Goal: Information Seeking & Learning: Find specific fact

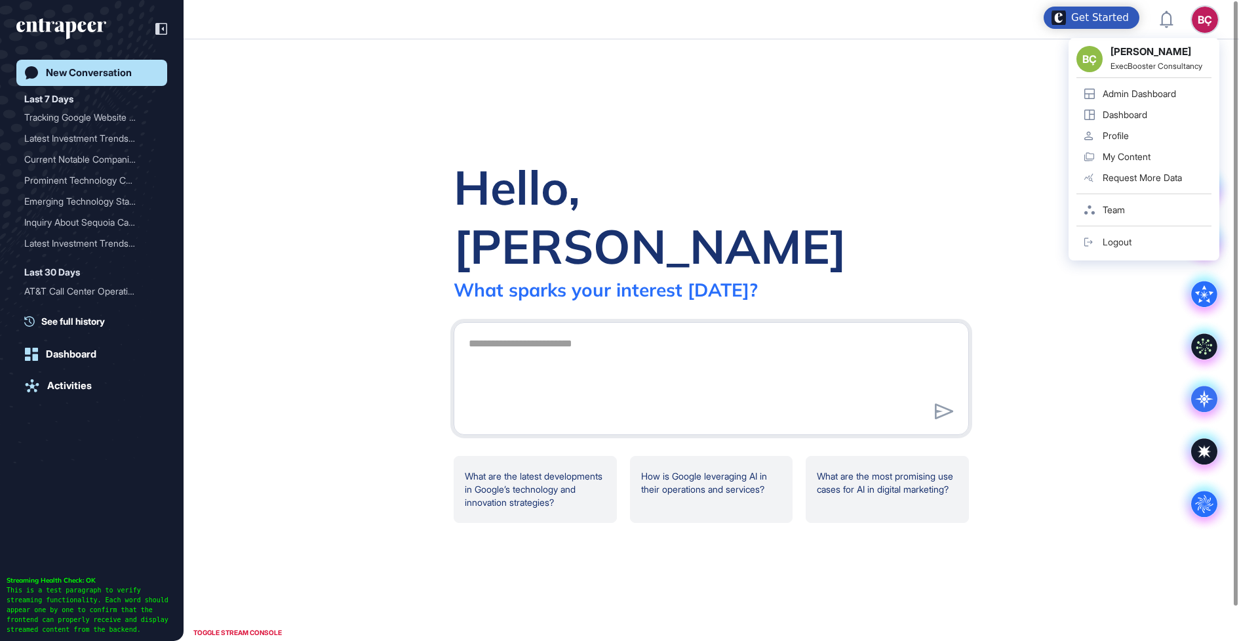
click at [1207, 31] on div "BÇ" at bounding box center [1205, 20] width 26 height 26
click at [1104, 96] on div "Admin Dashboard" at bounding box center [1139, 94] width 73 height 10
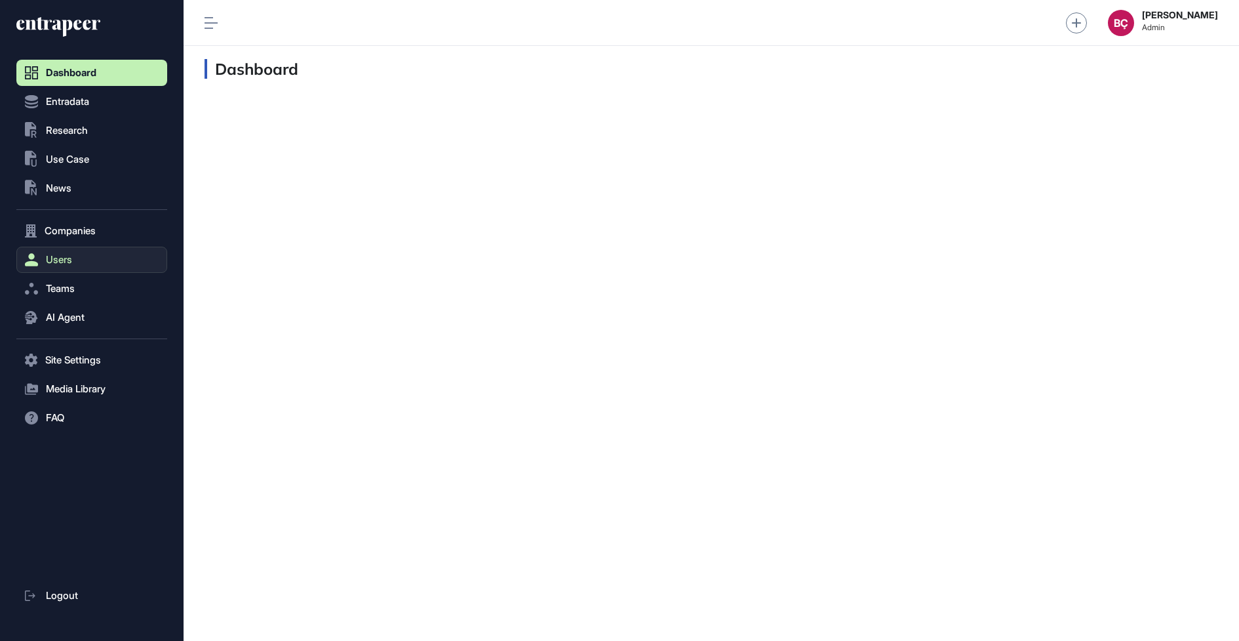
scroll to position [1, 1]
click at [69, 291] on span "Teams" at bounding box center [60, 288] width 29 height 10
click at [73, 317] on span "Team List" at bounding box center [62, 316] width 39 height 10
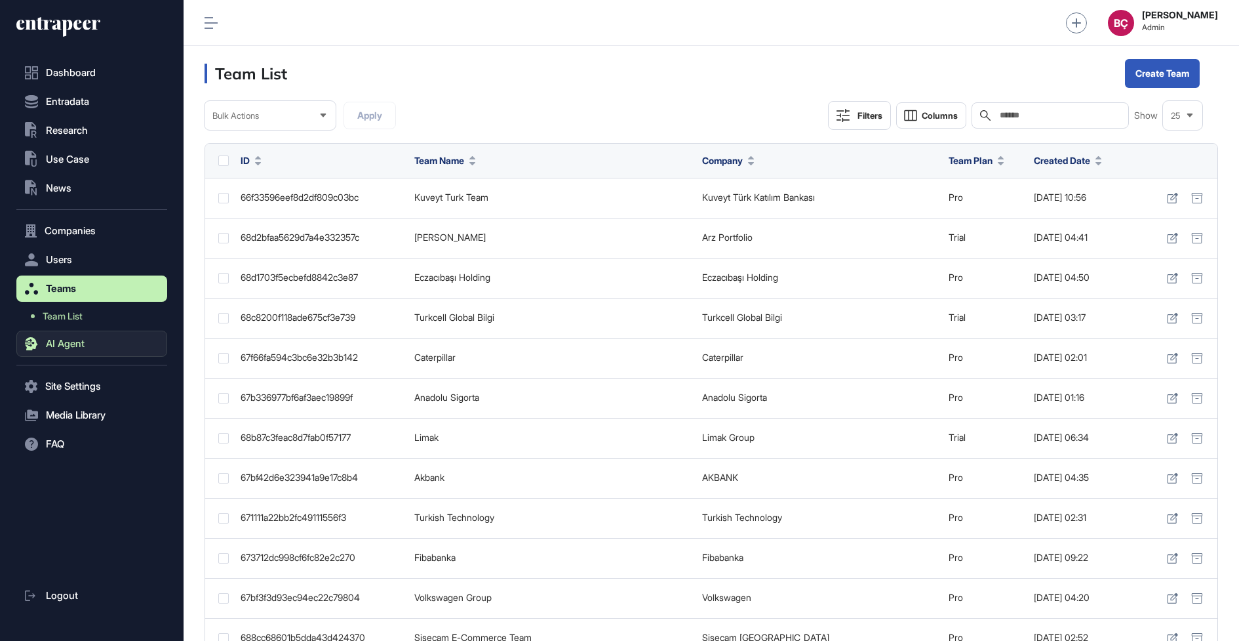
click at [74, 334] on button "AI Agent" at bounding box center [91, 344] width 151 height 26
click at [77, 376] on link "Messages" at bounding box center [95, 369] width 144 height 24
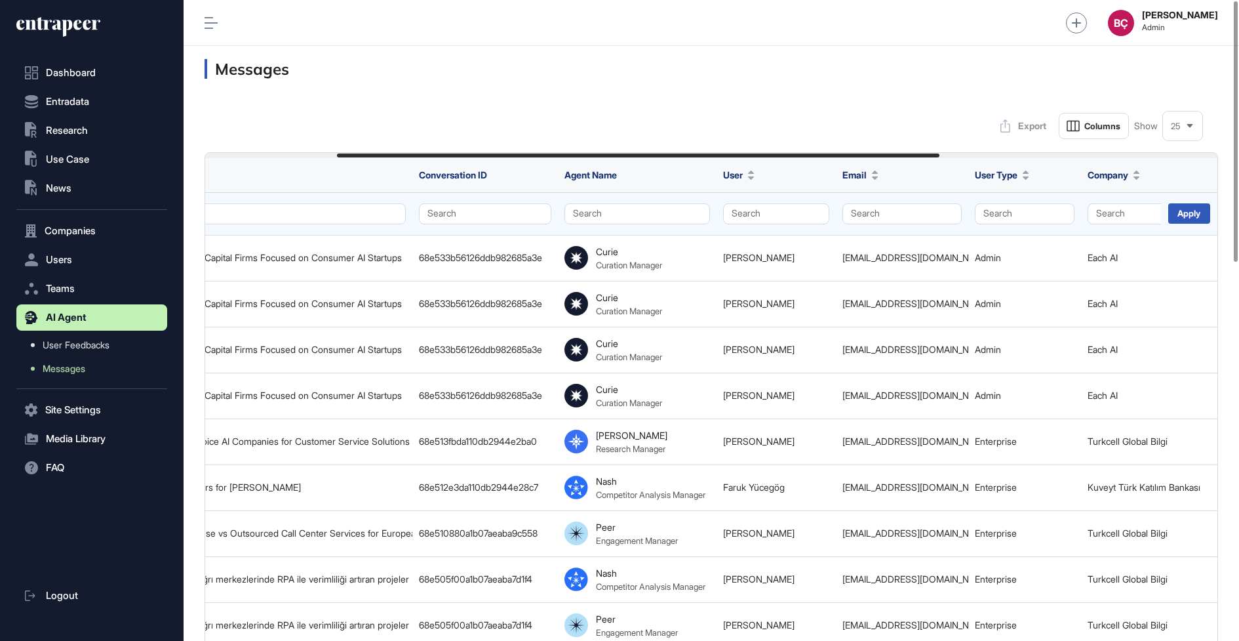
scroll to position [0, 221]
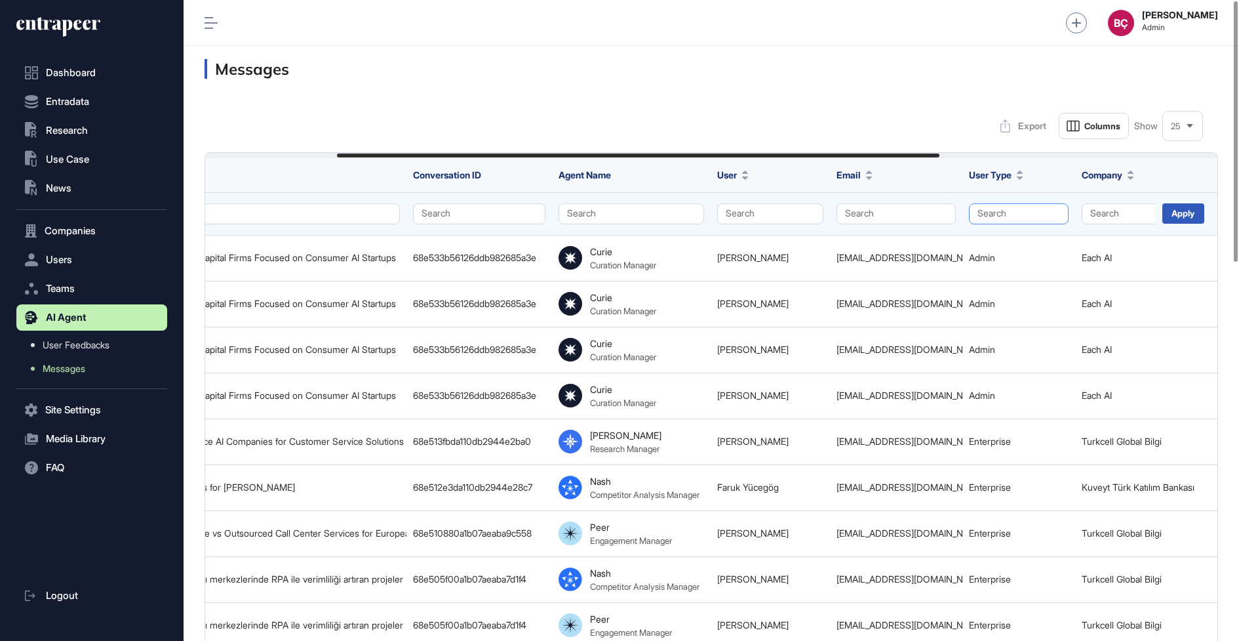
click at [988, 210] on button "Search" at bounding box center [1019, 213] width 100 height 21
click at [986, 242] on div "Enterprise" at bounding box center [1015, 239] width 77 height 18
click at [1187, 210] on div "Apply" at bounding box center [1184, 213] width 42 height 20
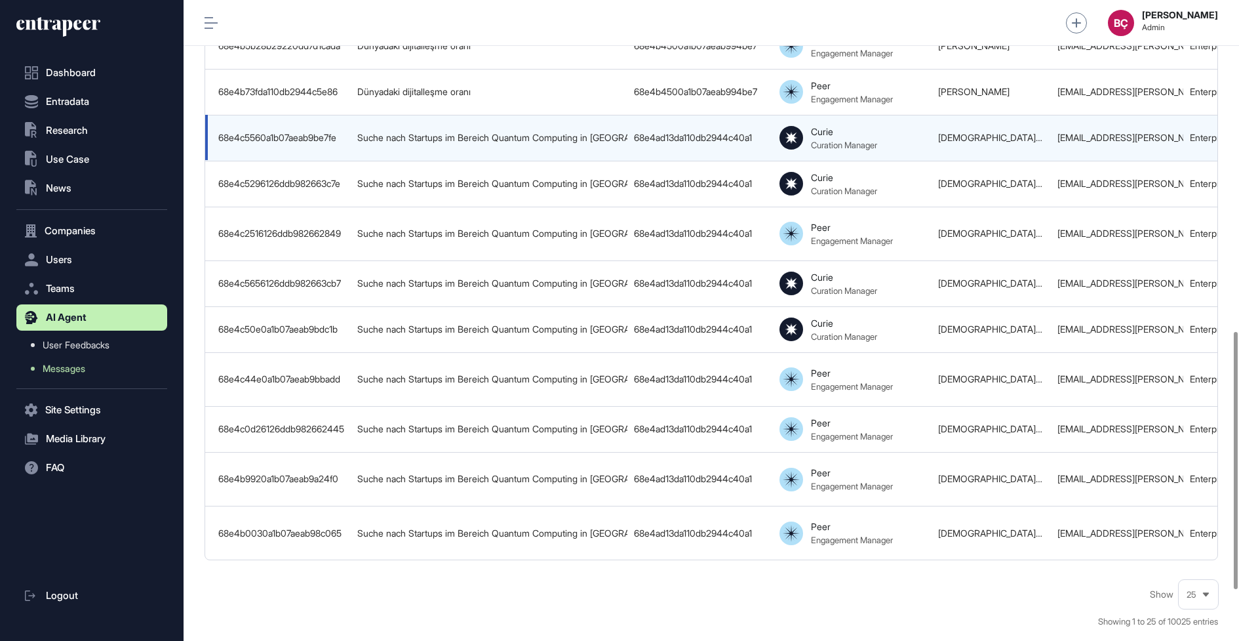
scroll to position [948, 0]
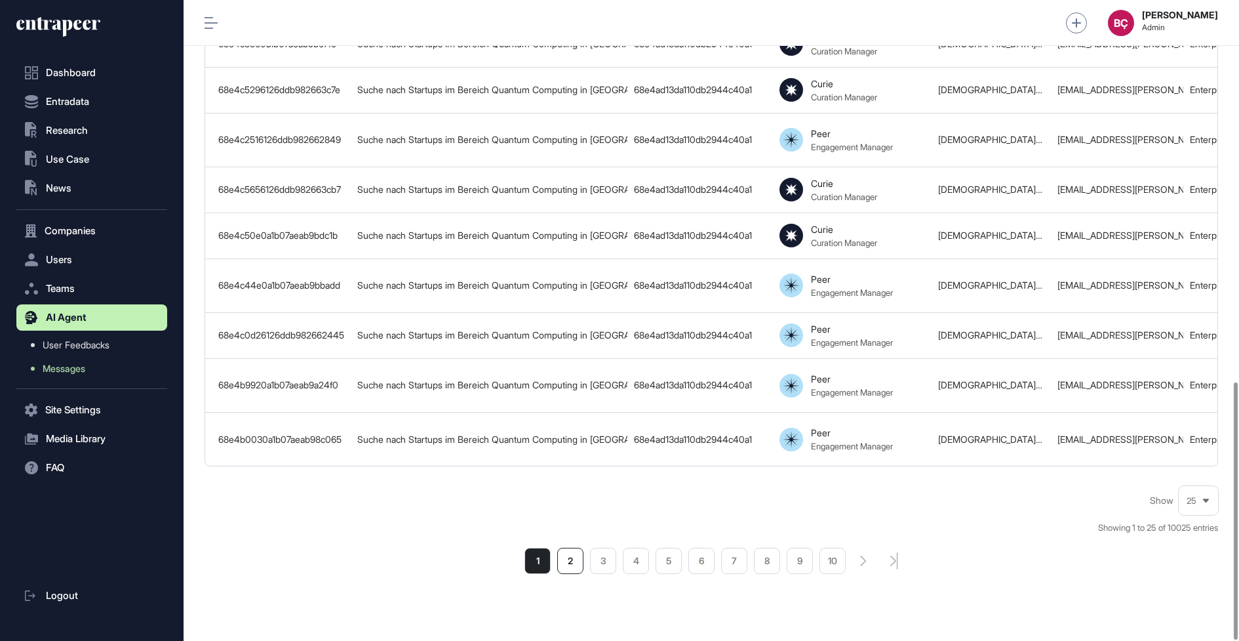
click at [558, 548] on li "2" at bounding box center [570, 561] width 26 height 26
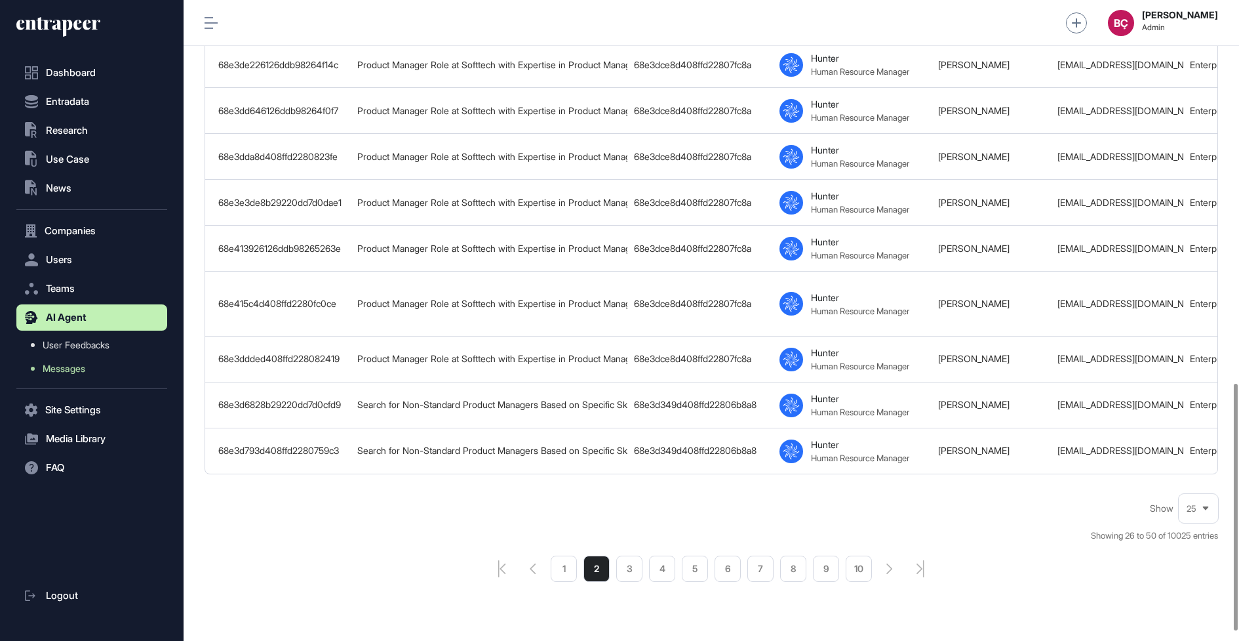
scroll to position [1017, 0]
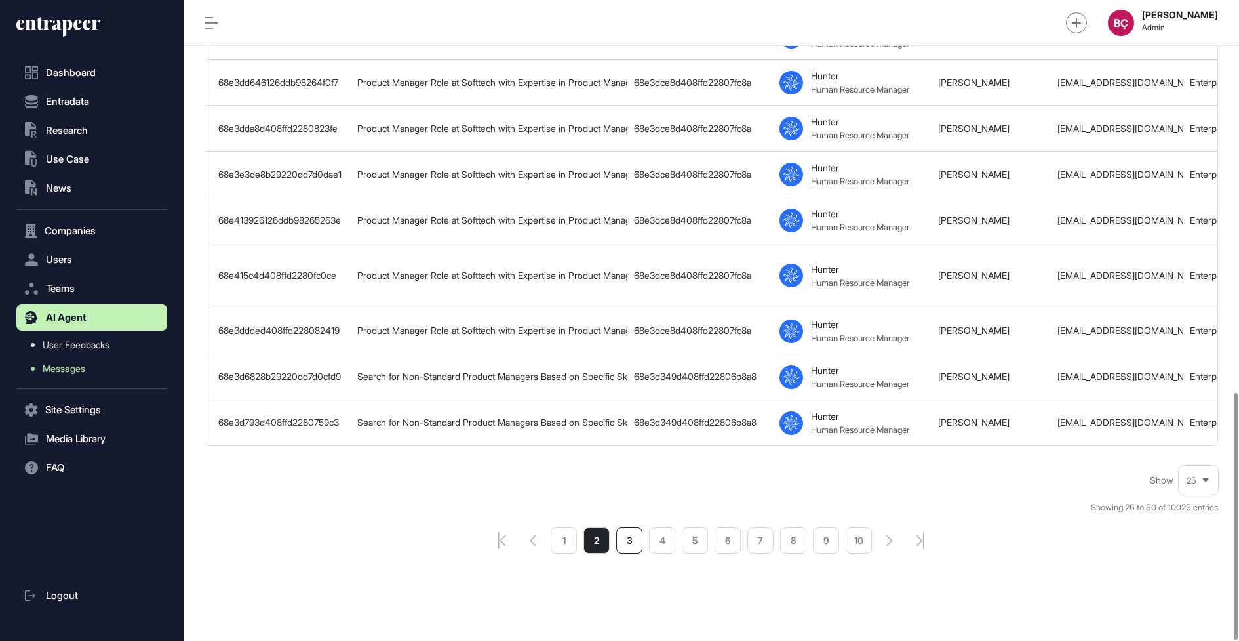
click at [621, 529] on li "3" at bounding box center [629, 540] width 26 height 26
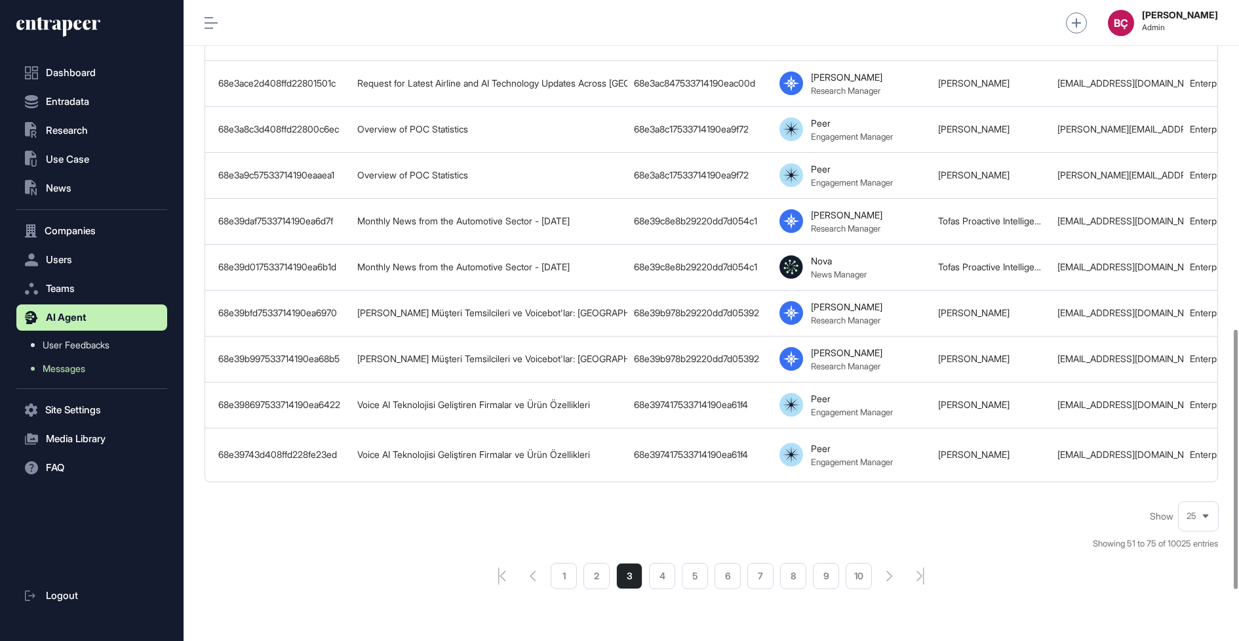
scroll to position [940, 0]
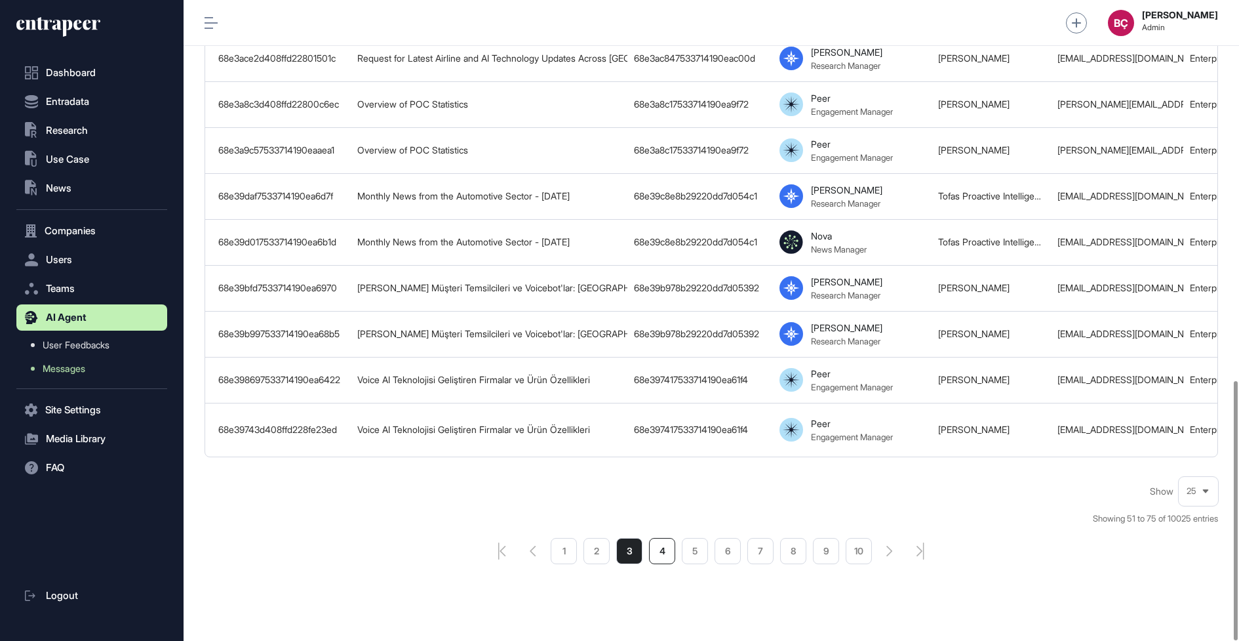
click at [666, 538] on li "4" at bounding box center [662, 551] width 26 height 26
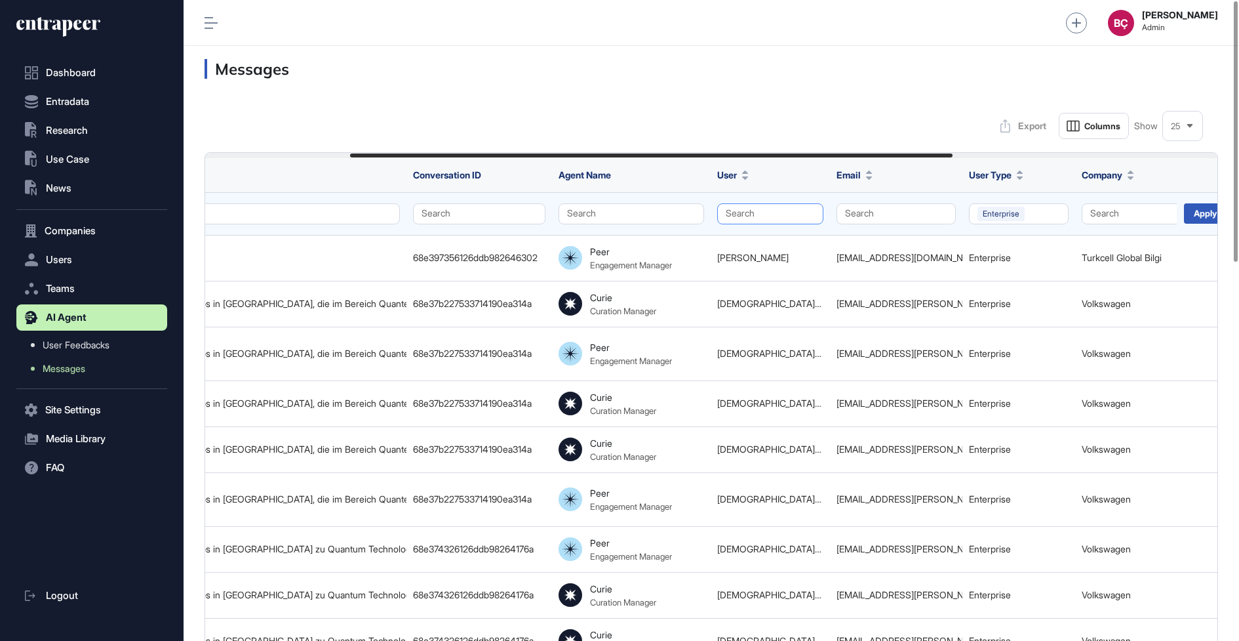
scroll to position [0, 243]
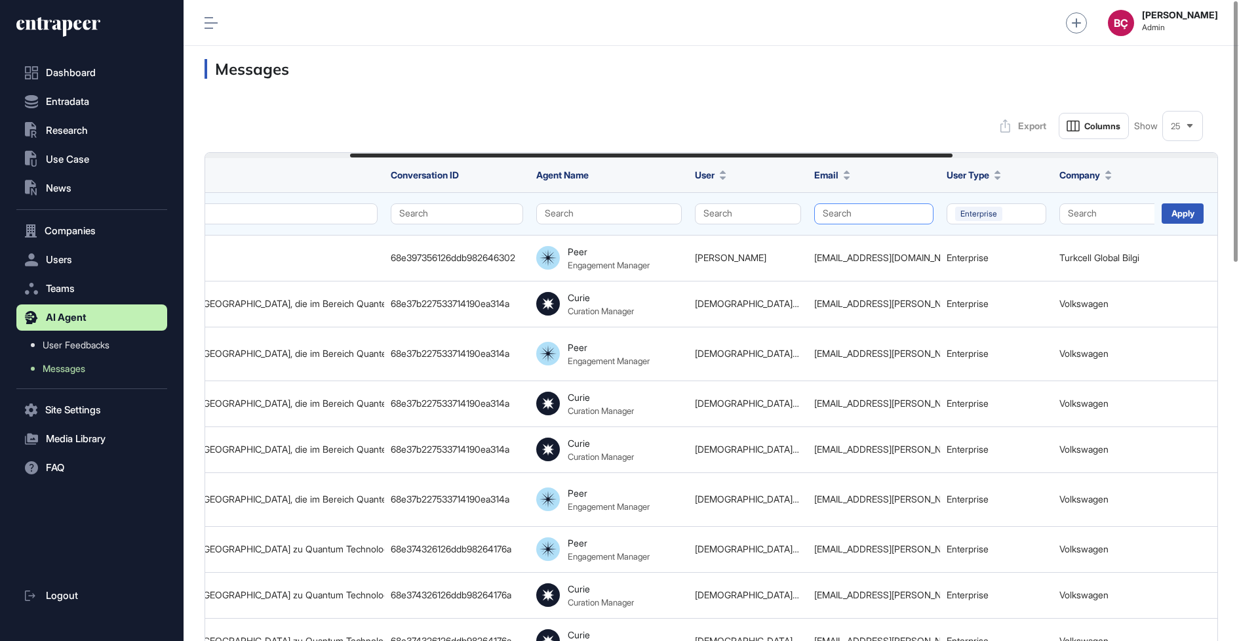
click at [895, 212] on button "Search" at bounding box center [874, 213] width 119 height 21
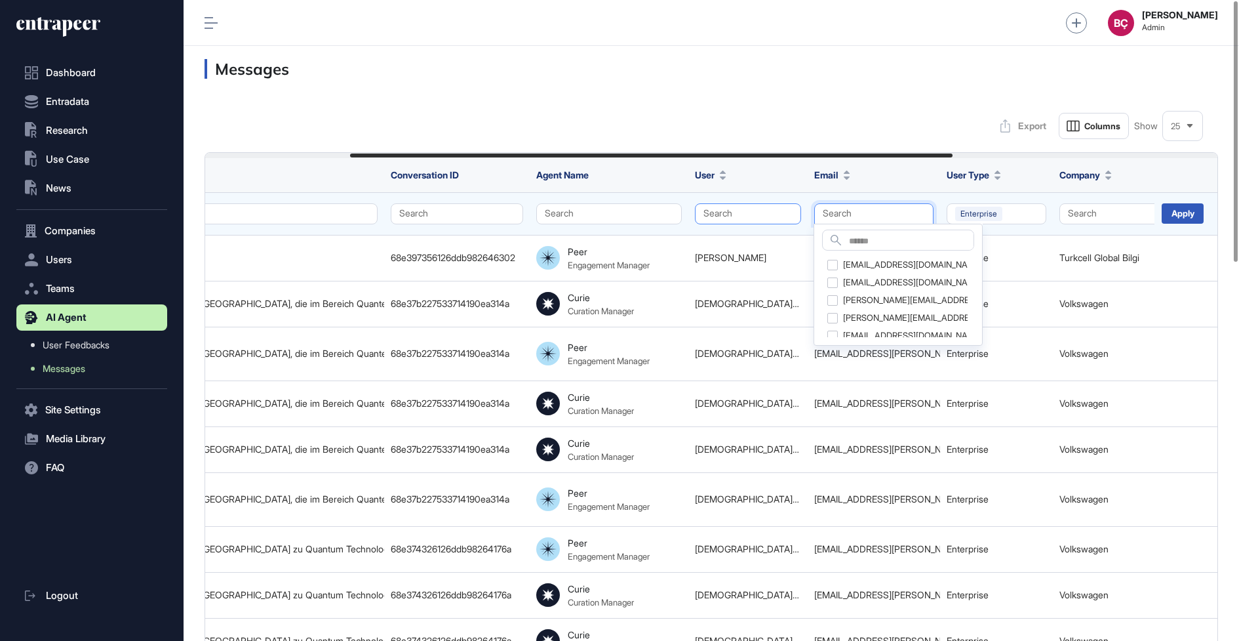
click at [745, 214] on button "Search" at bounding box center [748, 213] width 106 height 21
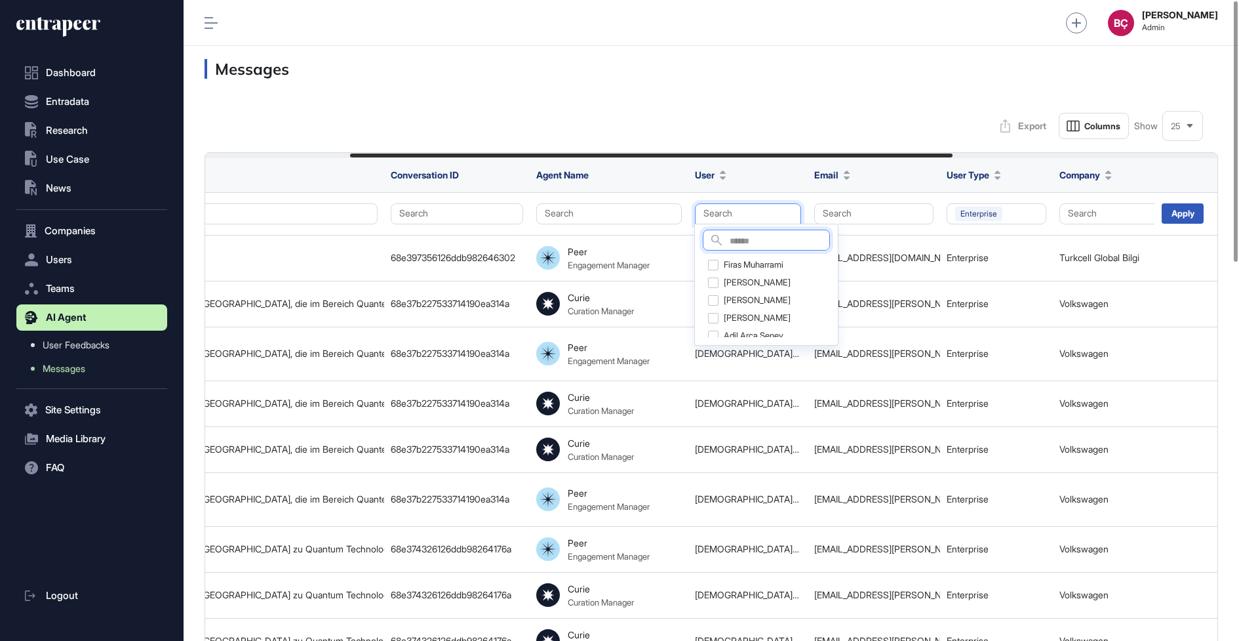
click at [746, 242] on input "text" at bounding box center [780, 242] width 100 height 18
type input "****"
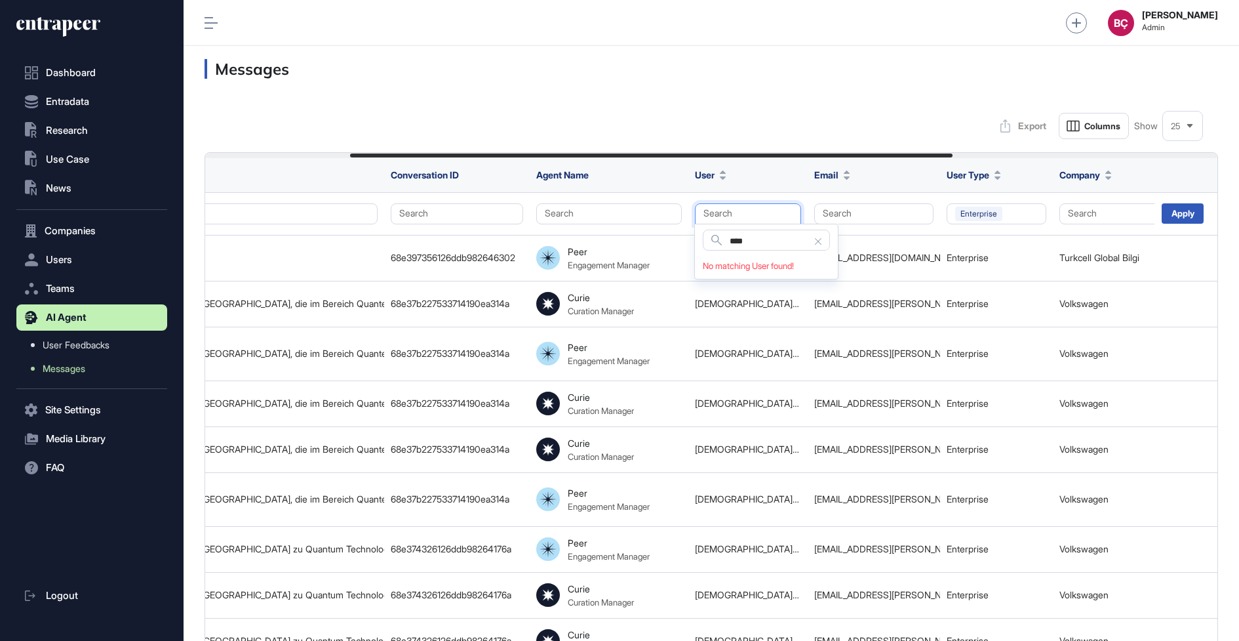
click at [821, 236] on div at bounding box center [818, 241] width 7 height 16
click at [706, 134] on div "Export Columns Show 25" at bounding box center [712, 126] width 1014 height 26
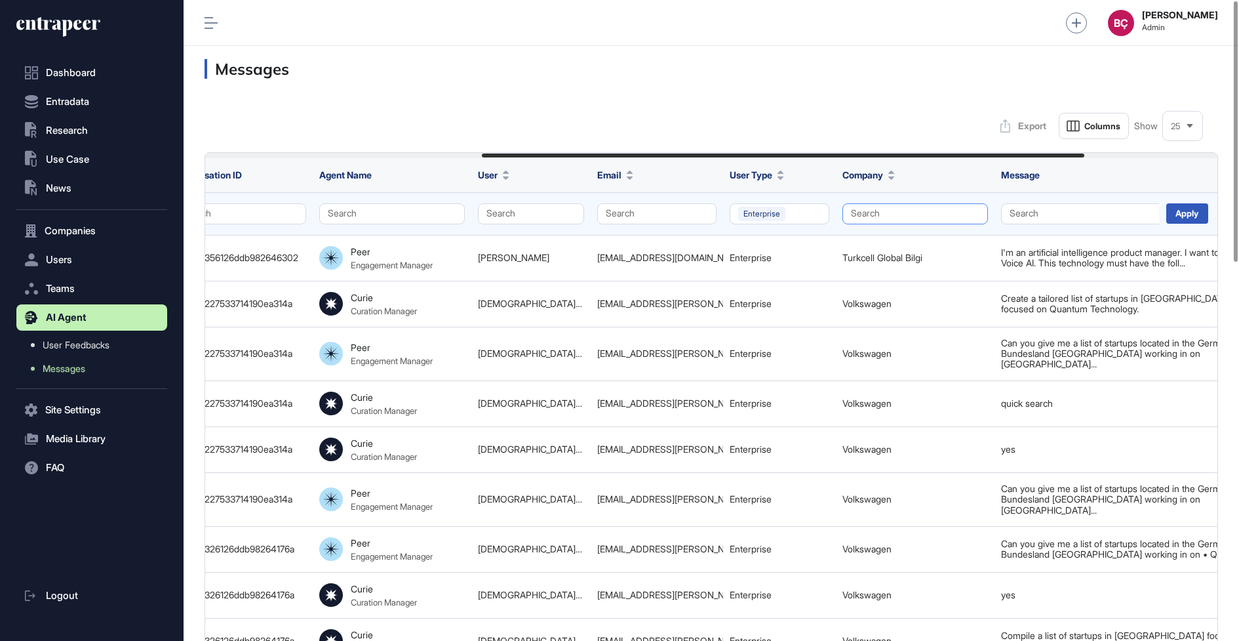
scroll to position [0, 464]
click at [874, 218] on button "Search" at bounding box center [912, 213] width 146 height 21
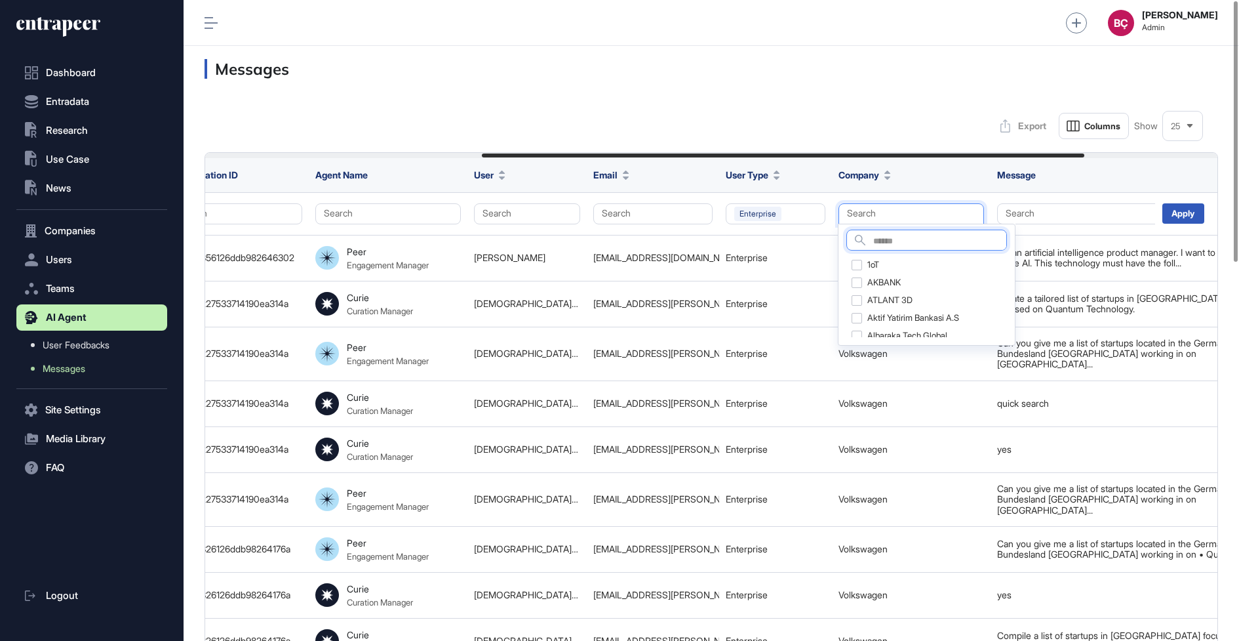
click at [895, 234] on input "text" at bounding box center [940, 242] width 133 height 18
type input "****"
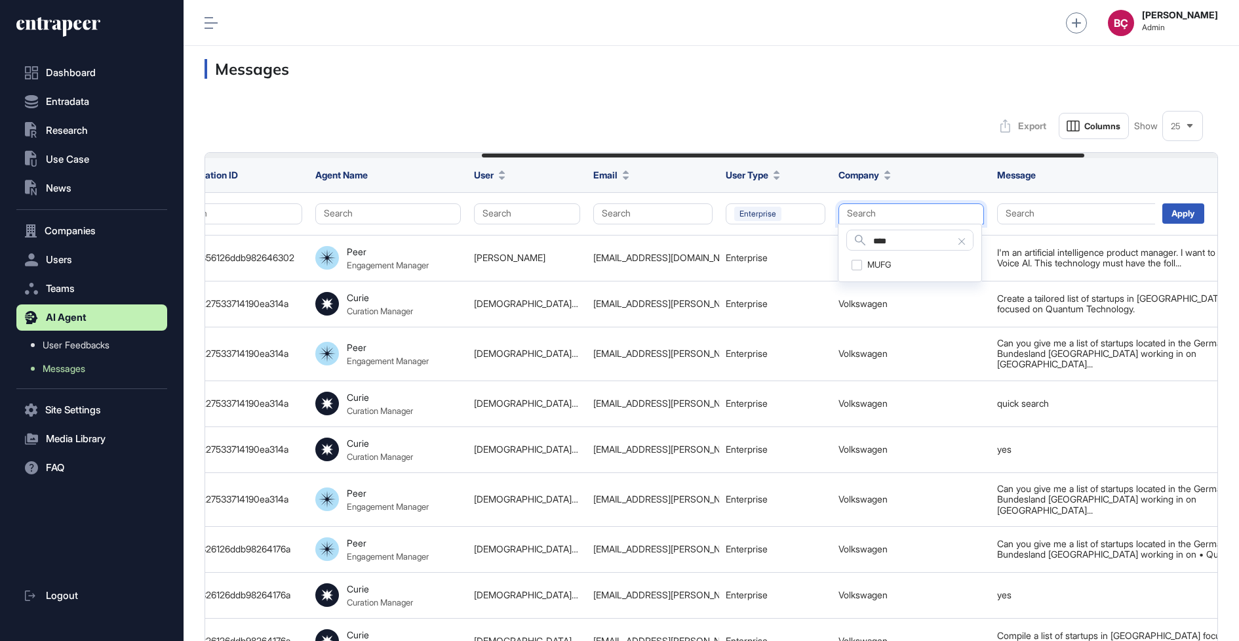
click at [859, 266] on div "MUFG" at bounding box center [910, 265] width 127 height 18
click at [1187, 218] on div "Apply" at bounding box center [1184, 213] width 42 height 20
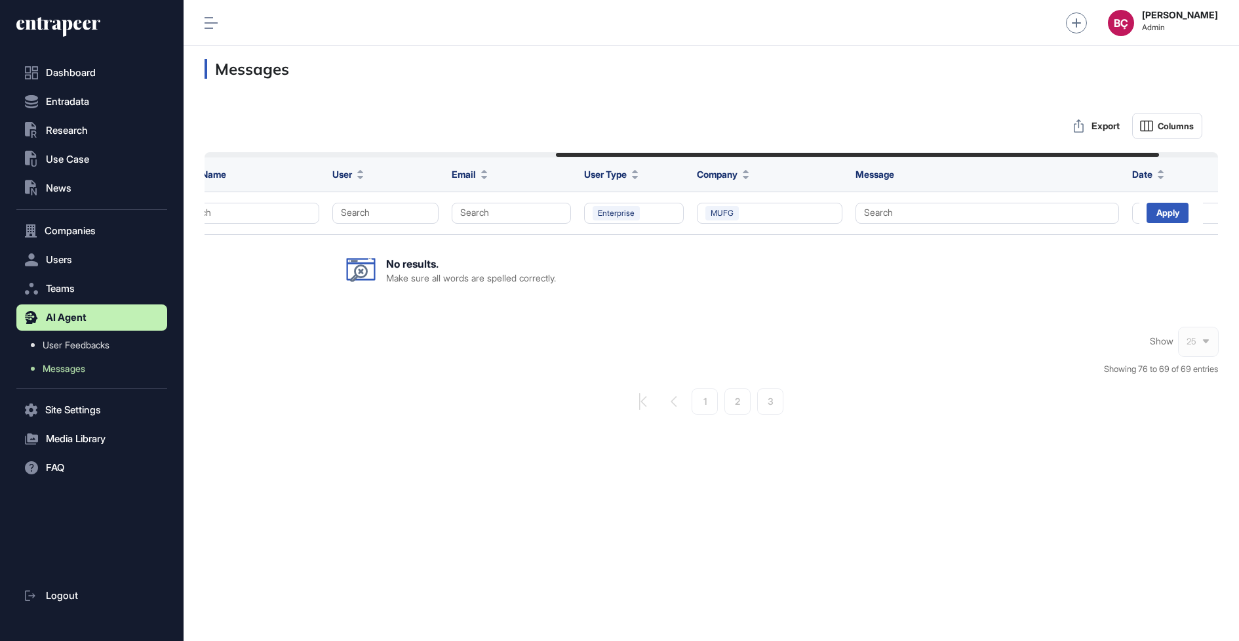
scroll to position [0, 644]
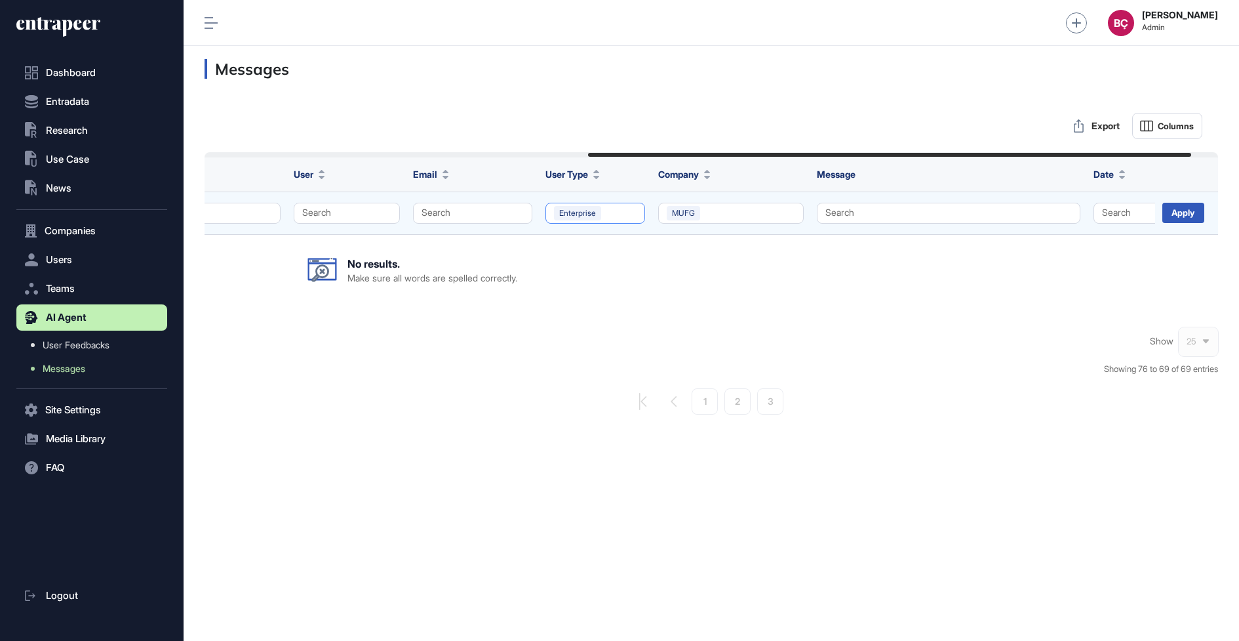
click at [629, 212] on button "Enterprise" at bounding box center [596, 213] width 100 height 21
click at [611, 295] on button "Clear all" at bounding box center [610, 296] width 31 height 10
click at [1183, 216] on div "Apply" at bounding box center [1184, 213] width 42 height 20
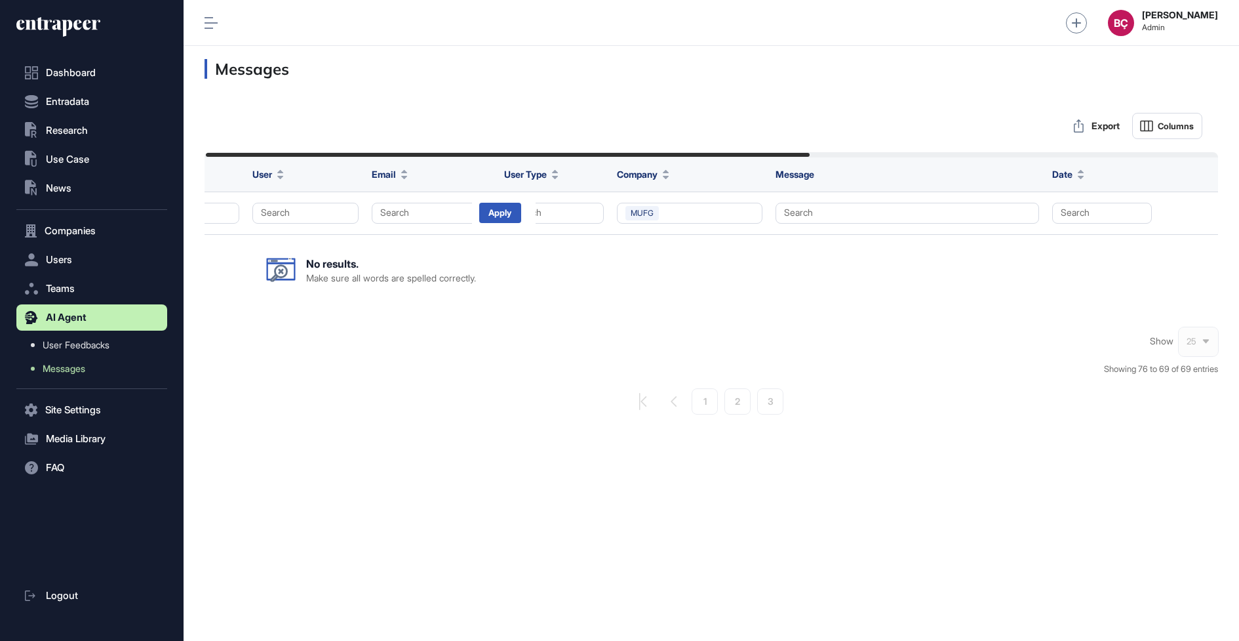
scroll to position [0, 689]
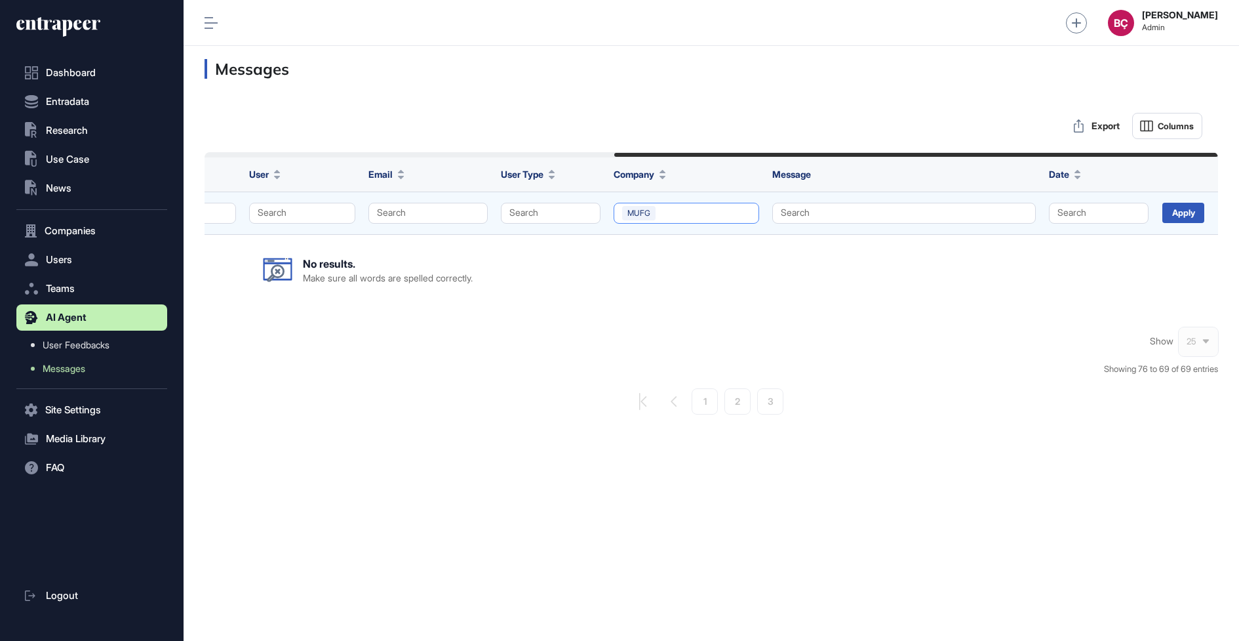
click at [679, 216] on button "MUFG" at bounding box center [687, 213] width 146 height 21
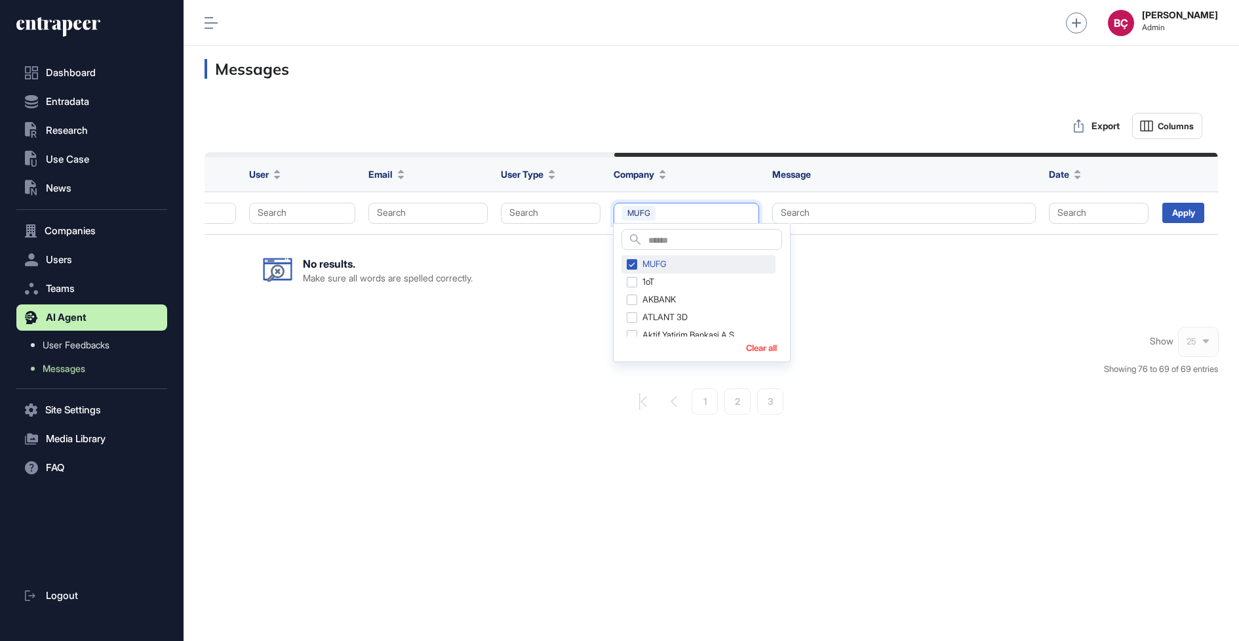
click at [647, 256] on div "MUFG" at bounding box center [699, 264] width 154 height 18
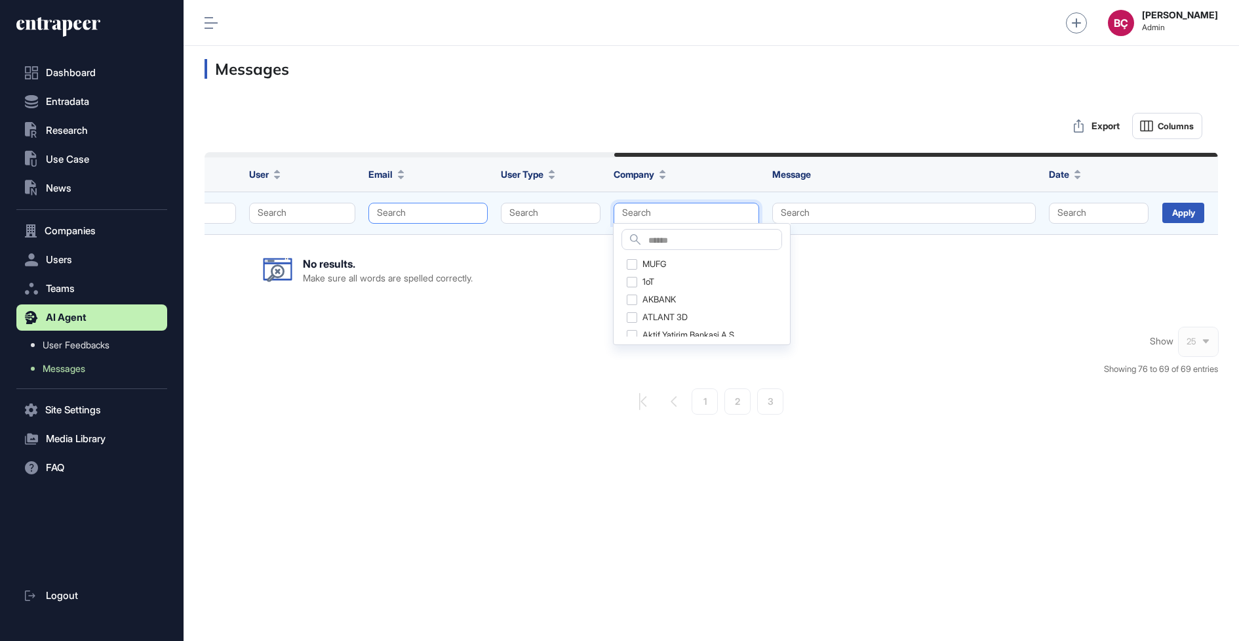
click at [443, 214] on button "Search" at bounding box center [428, 213] width 119 height 21
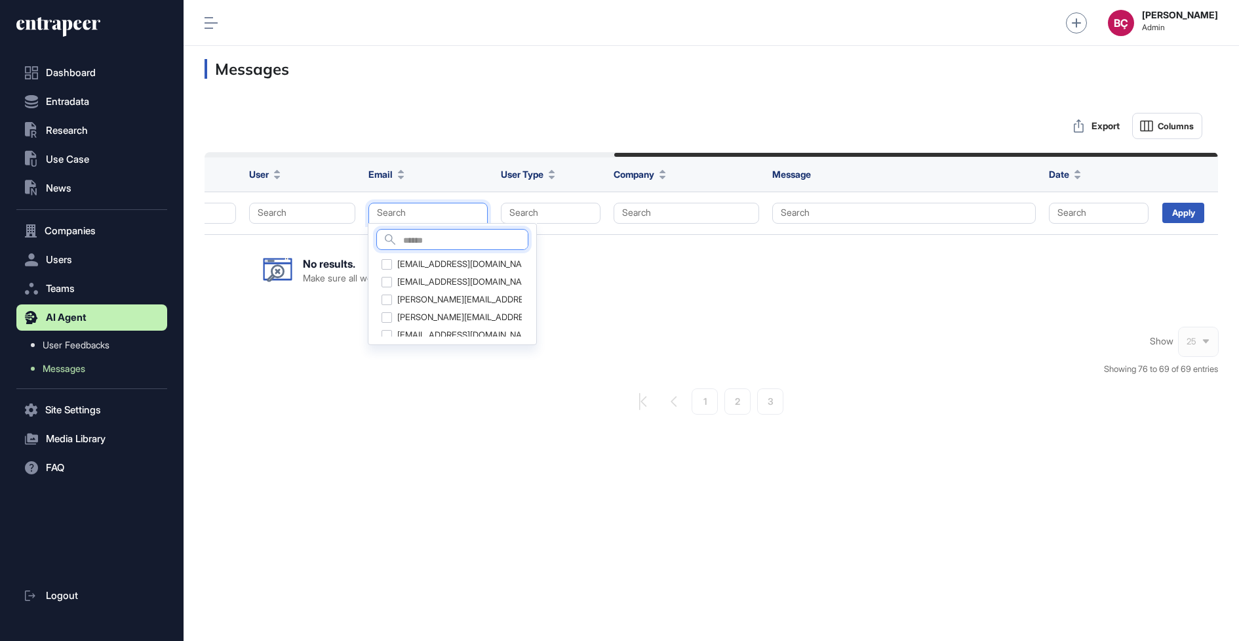
click at [453, 247] on input "text" at bounding box center [465, 241] width 125 height 18
paste input "**********"
type input "**********"
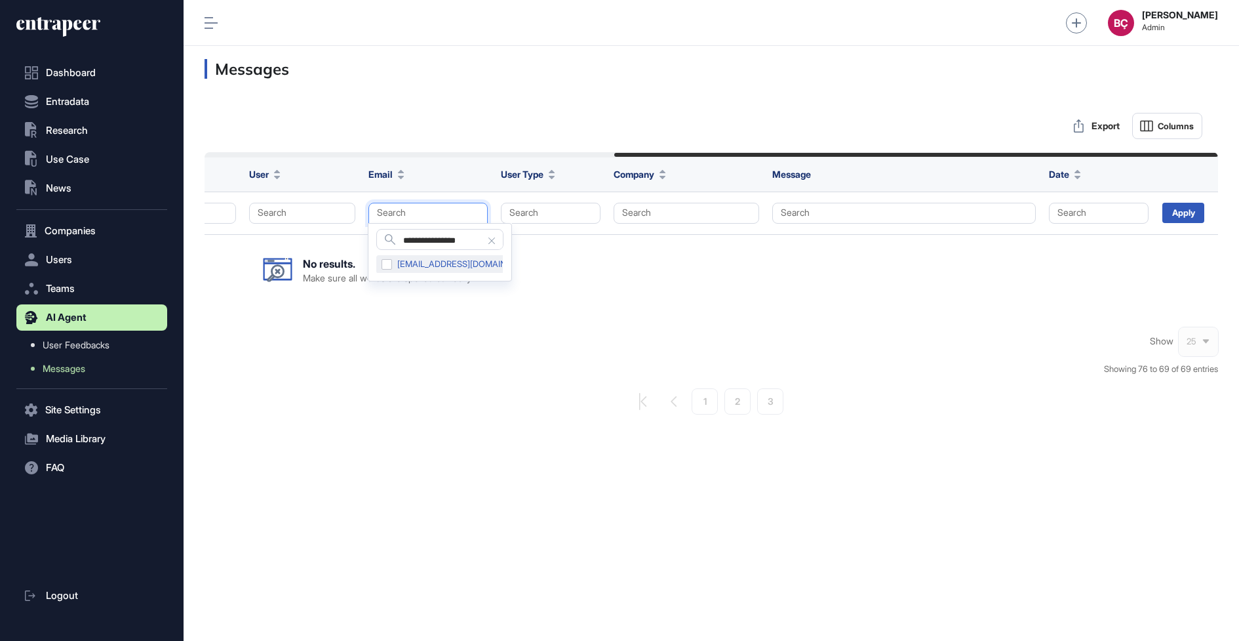
click at [390, 264] on div "[EMAIL_ADDRESS][DOMAIN_NAME]" at bounding box center [459, 264] width 166 height 18
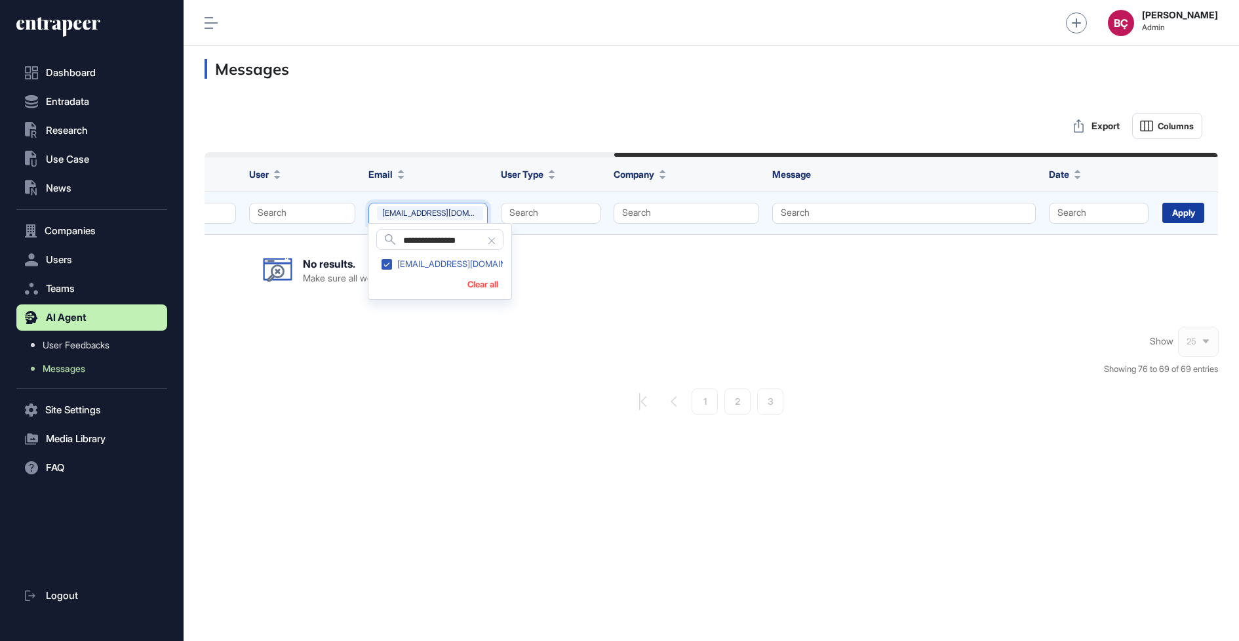
click at [1184, 211] on div "Apply" at bounding box center [1184, 213] width 42 height 20
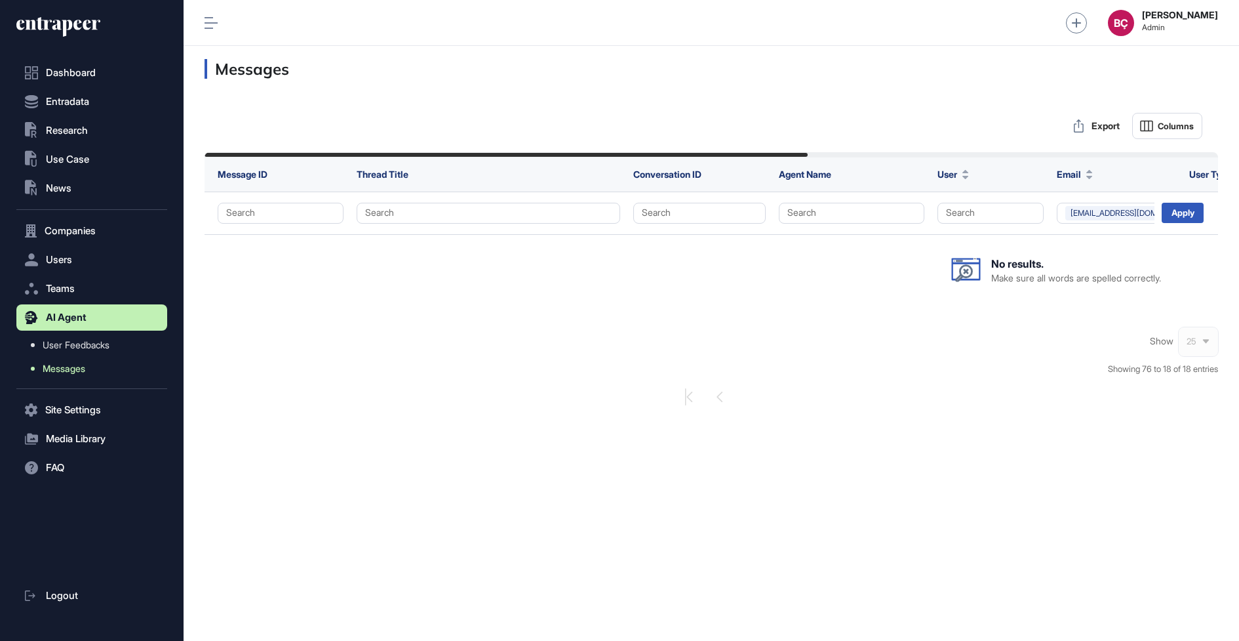
click at [82, 370] on span "Messages" at bounding box center [64, 368] width 43 height 10
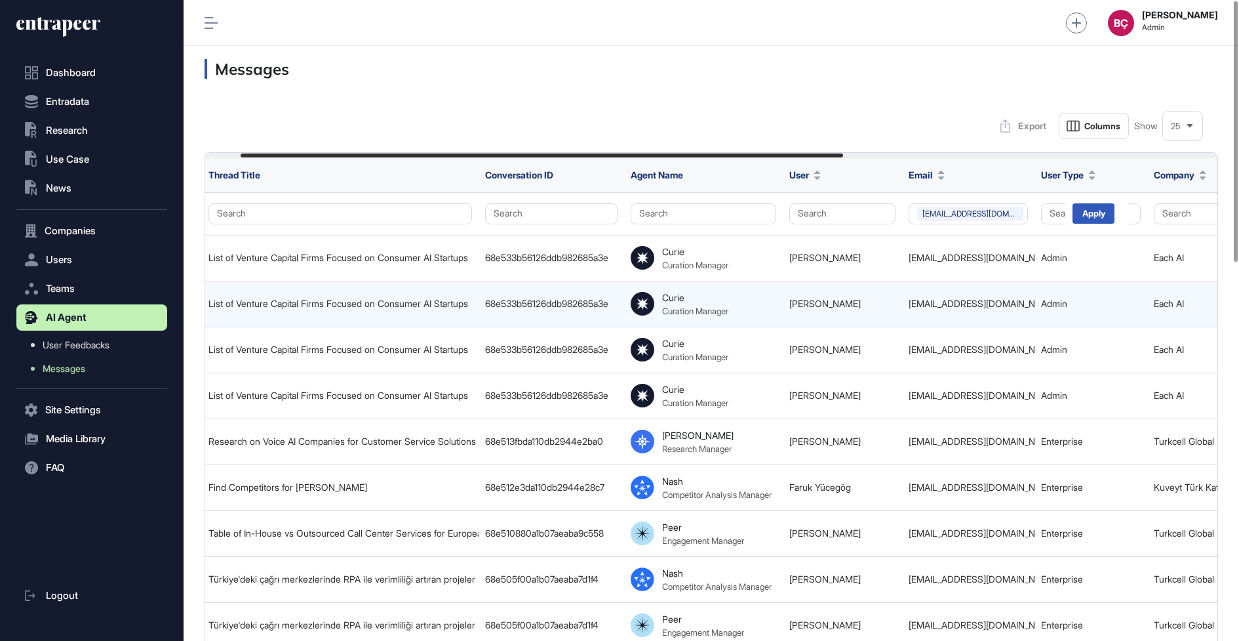
scroll to position [0, 154]
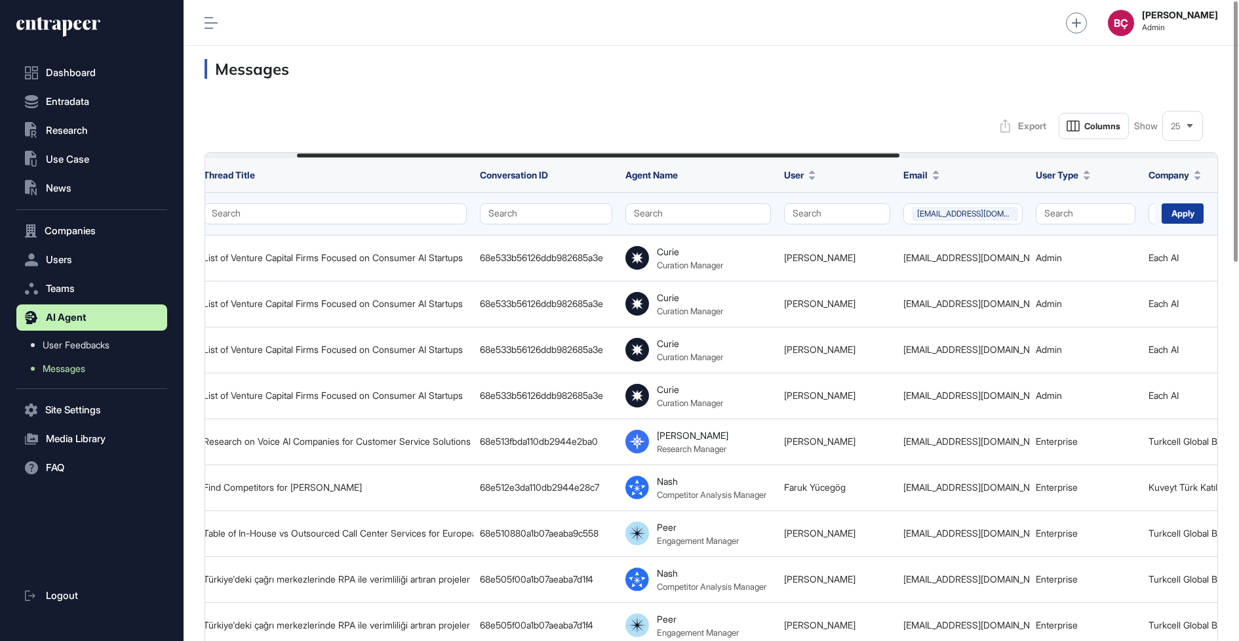
click at [1186, 209] on div "Apply" at bounding box center [1183, 213] width 42 height 20
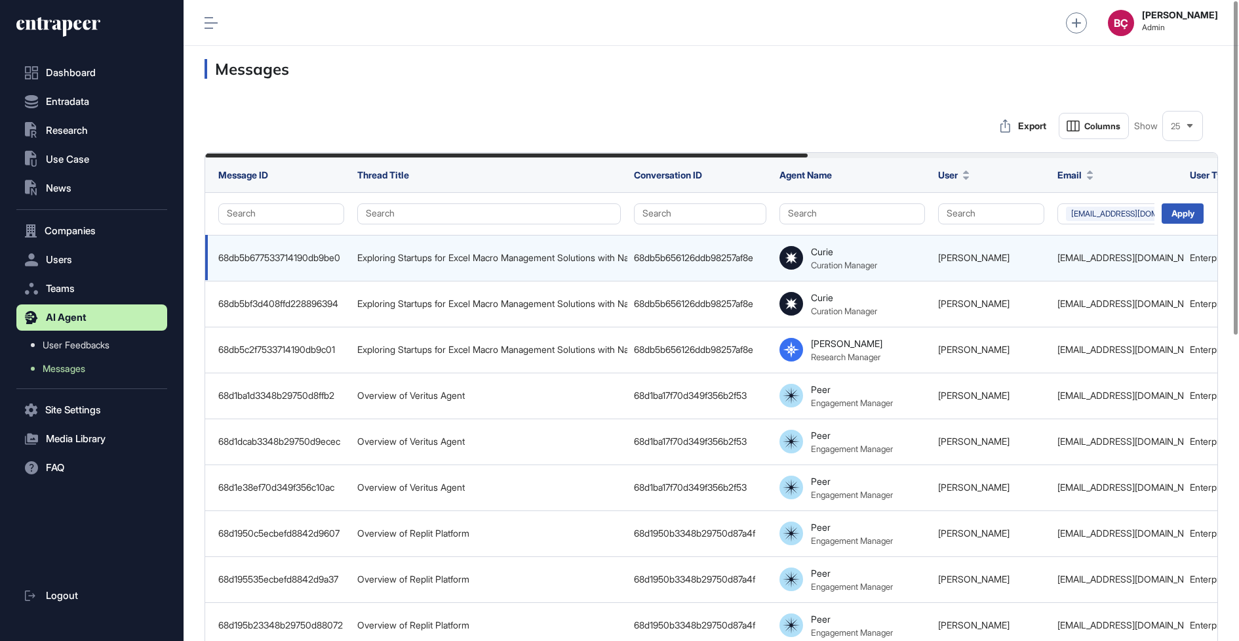
scroll to position [0, 689]
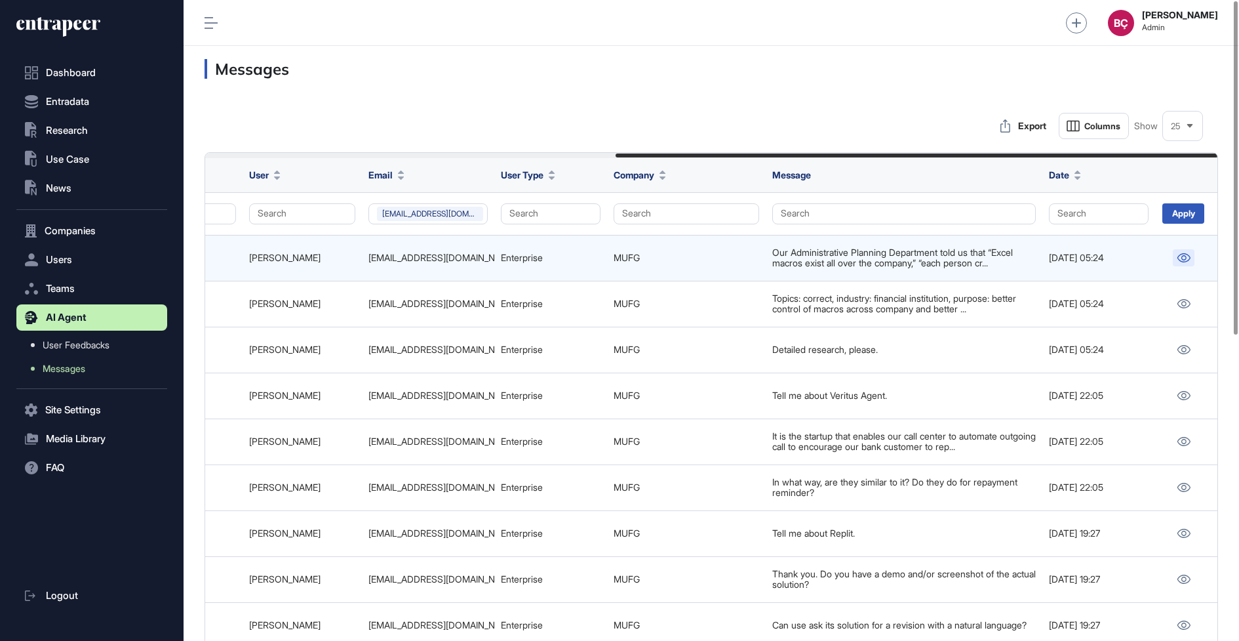
click at [1187, 254] on icon at bounding box center [1184, 257] width 13 height 9
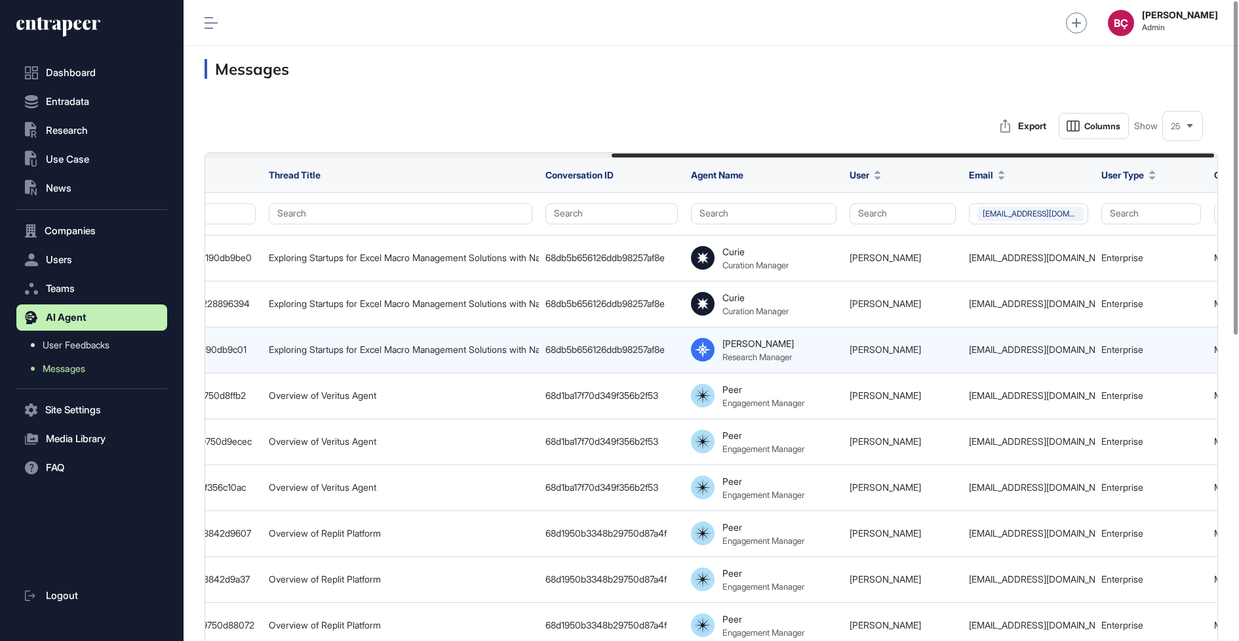
scroll to position [0, 0]
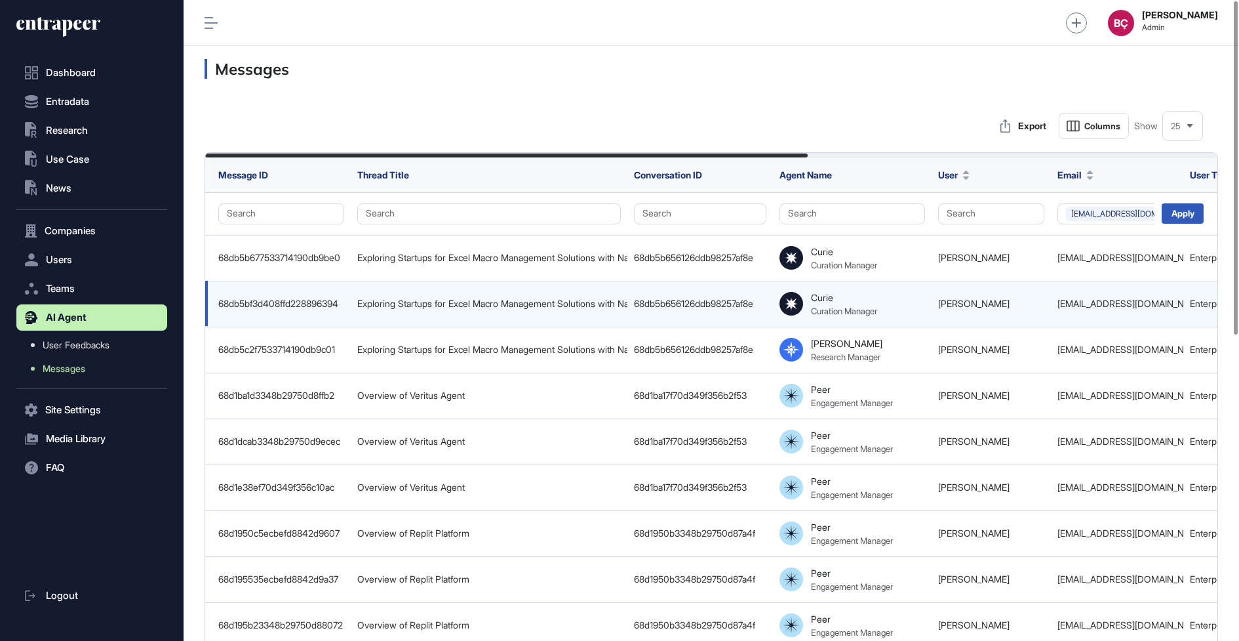
click at [1069, 307] on div "[EMAIL_ADDRESS][DOMAIN_NAME]" at bounding box center [1117, 303] width 119 height 10
copy tr "[EMAIL_ADDRESS][DOMAIN_NAME]"
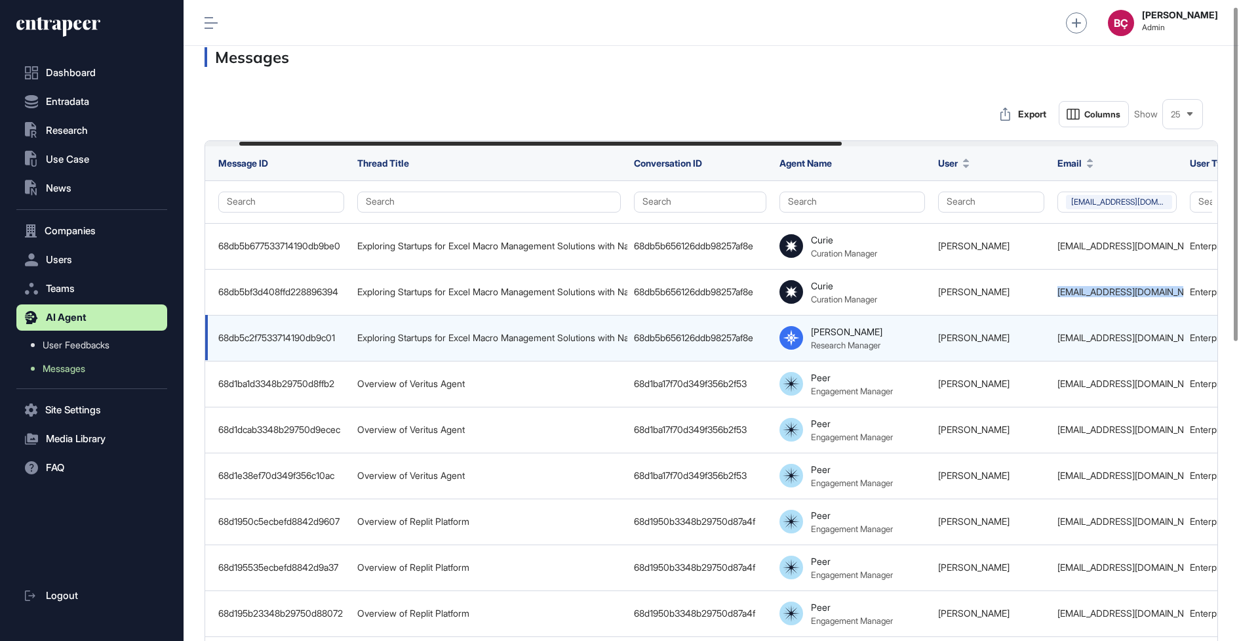
scroll to position [0, 689]
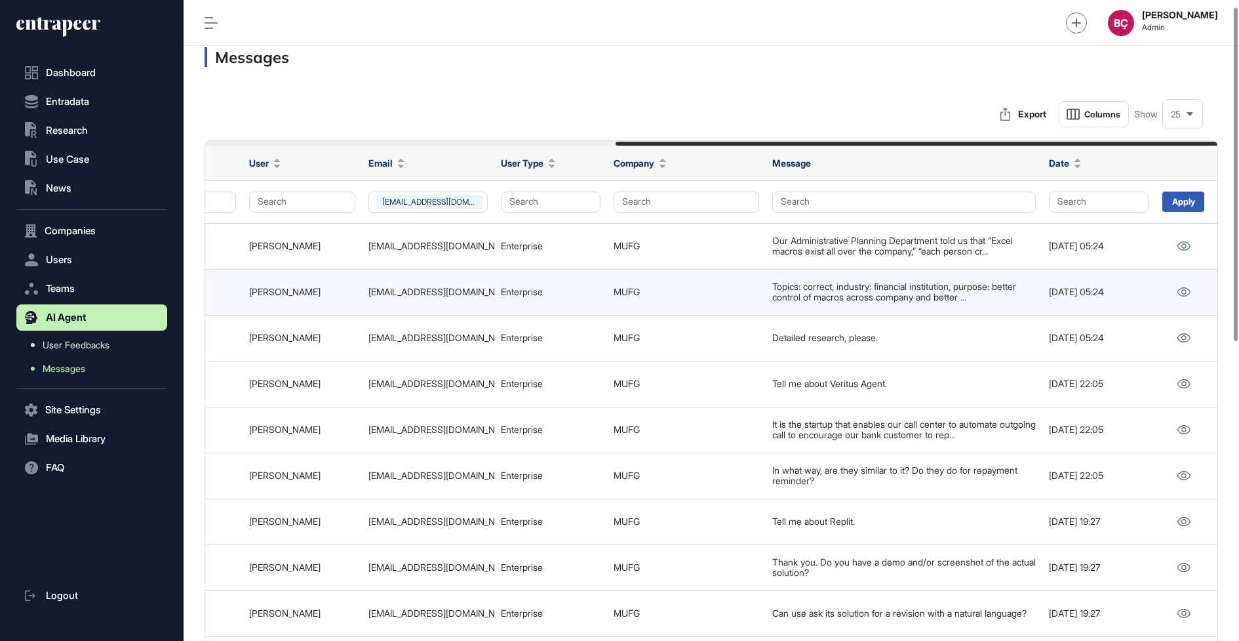
click at [1189, 277] on td at bounding box center [1188, 292] width 64 height 46
click at [1189, 296] on link at bounding box center [1184, 291] width 22 height 17
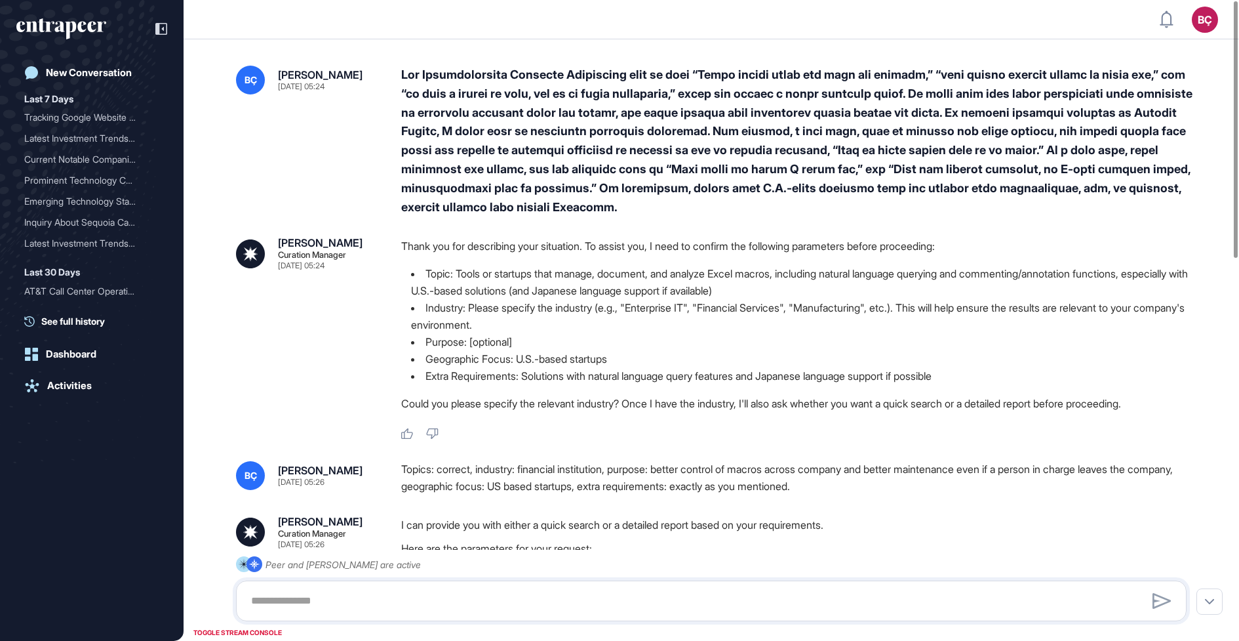
click at [529, 139] on div at bounding box center [799, 141] width 796 height 151
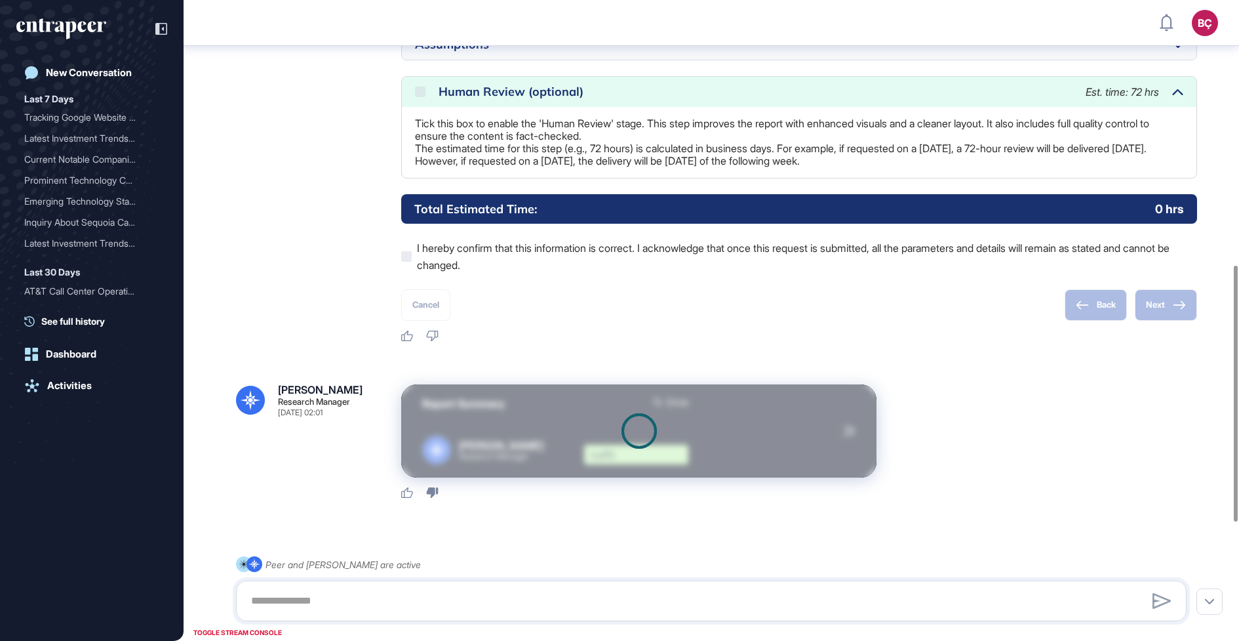
scroll to position [961, 0]
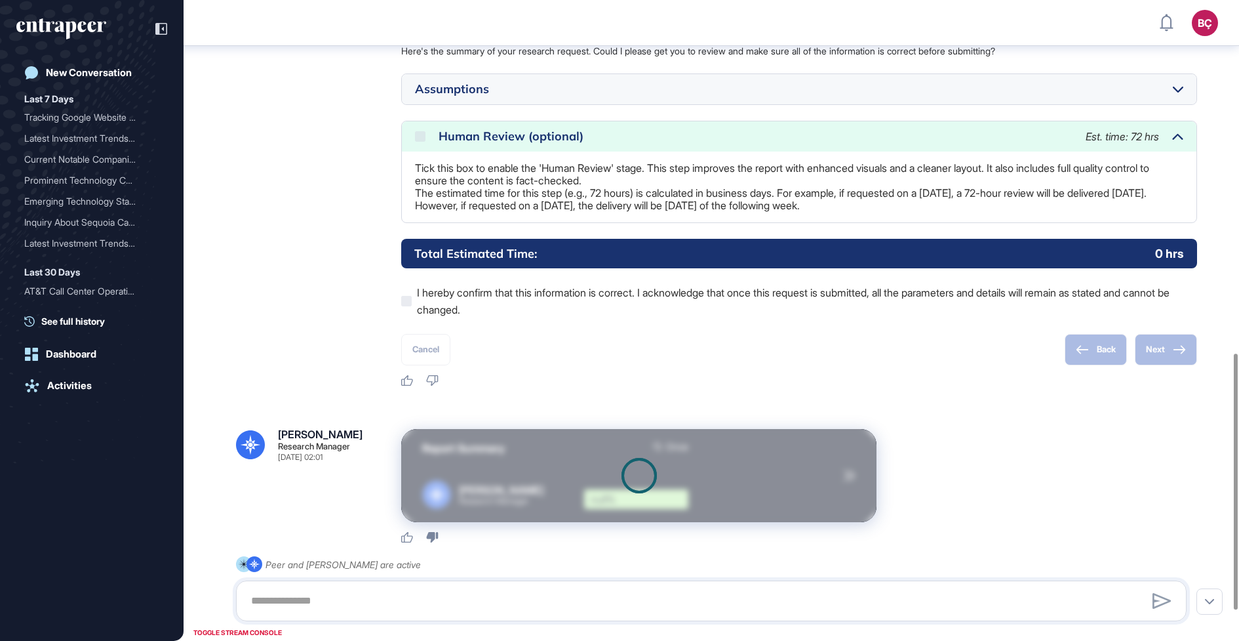
scroll to position [961, 0]
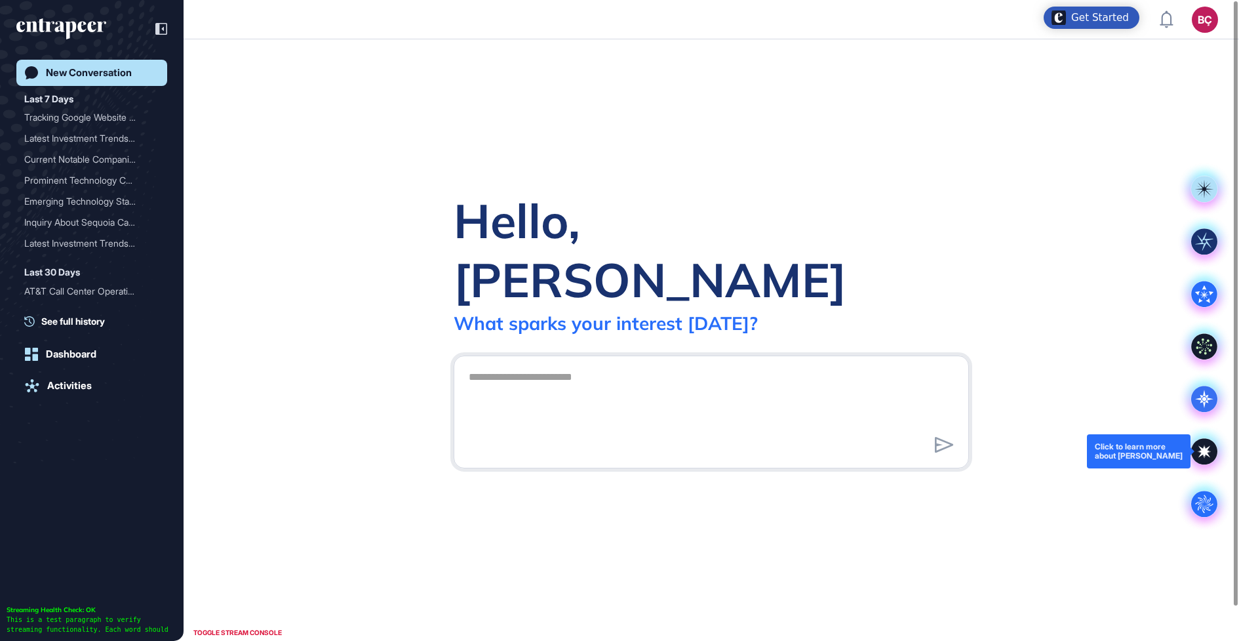
scroll to position [1, 1]
